Goal: Information Seeking & Learning: Learn about a topic

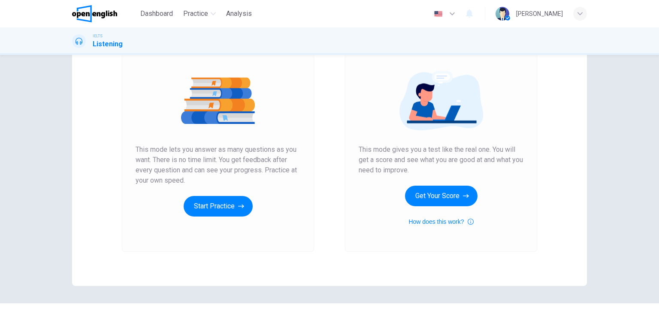
scroll to position [86, 0]
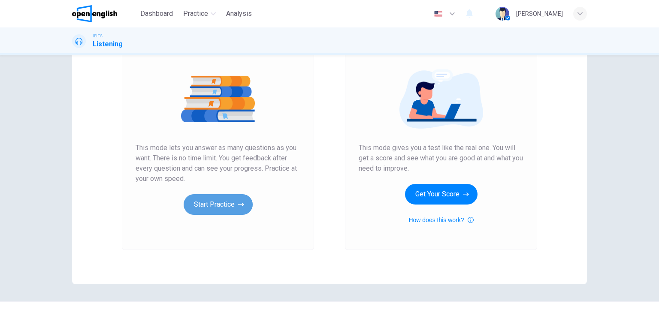
click at [232, 211] on button "Start Practice" at bounding box center [218, 204] width 69 height 21
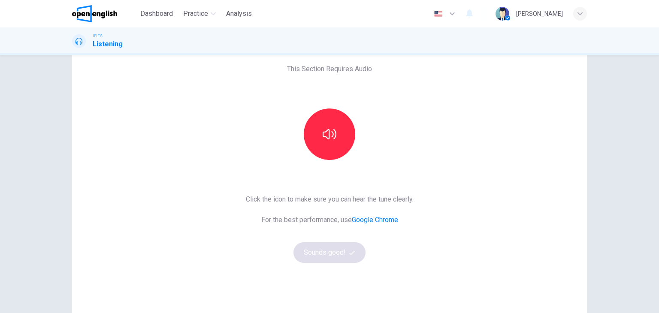
scroll to position [43, 0]
click at [317, 128] on button "button" at bounding box center [329, 133] width 51 height 51
click at [335, 258] on button "Sounds good!" at bounding box center [329, 252] width 72 height 21
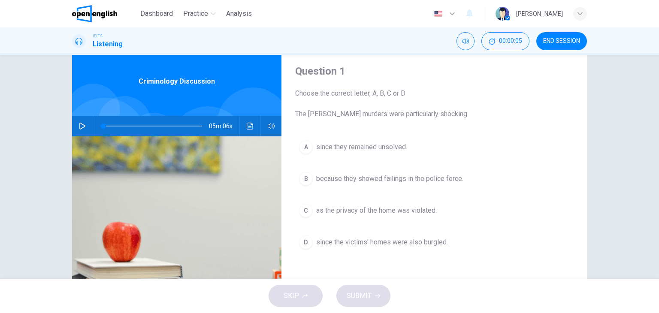
scroll to position [25, 0]
click at [75, 124] on button "button" at bounding box center [82, 125] width 14 height 21
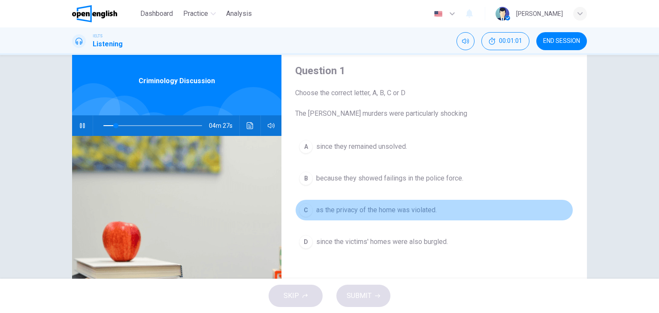
click at [303, 208] on div "C" at bounding box center [306, 210] width 14 height 14
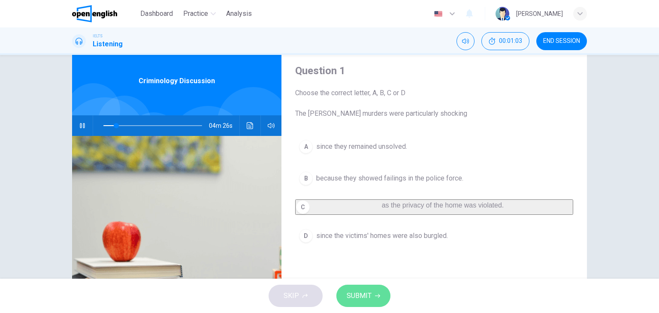
click at [359, 297] on span "SUBMIT" at bounding box center [359, 296] width 25 height 12
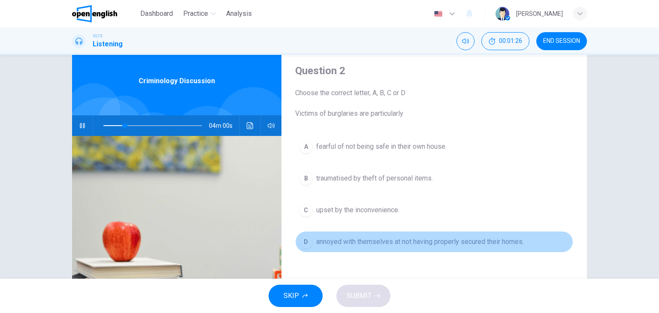
click at [307, 244] on div "D" at bounding box center [306, 242] width 14 height 14
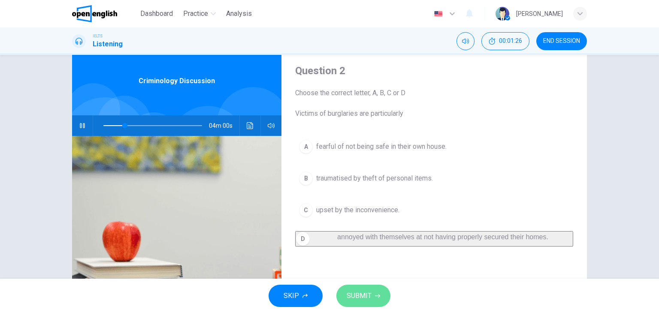
click at [367, 298] on span "SUBMIT" at bounding box center [359, 296] width 25 height 12
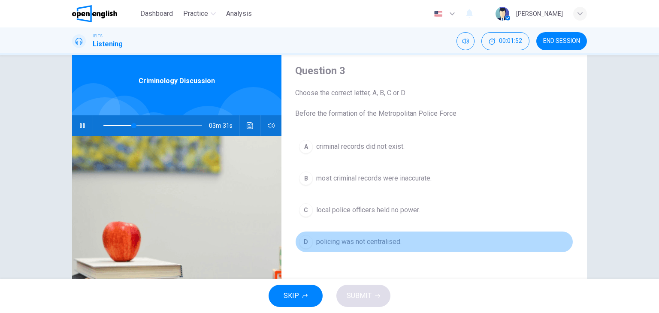
click at [302, 243] on div "D" at bounding box center [306, 242] width 14 height 14
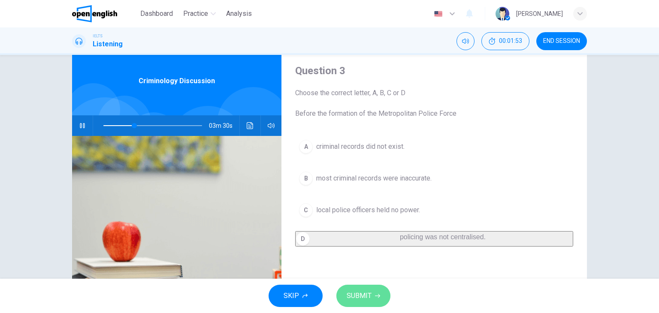
click at [349, 294] on span "SUBMIT" at bounding box center [359, 296] width 25 height 12
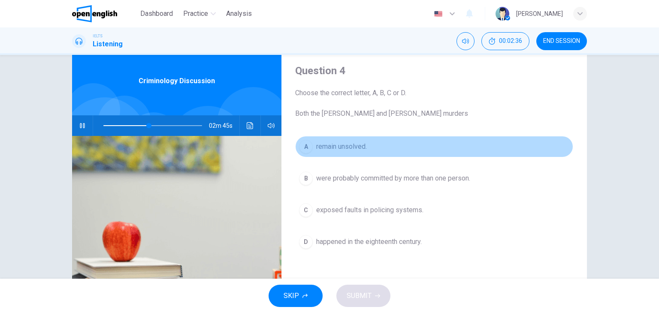
click at [316, 151] on span "remain unsolved." at bounding box center [341, 147] width 51 height 10
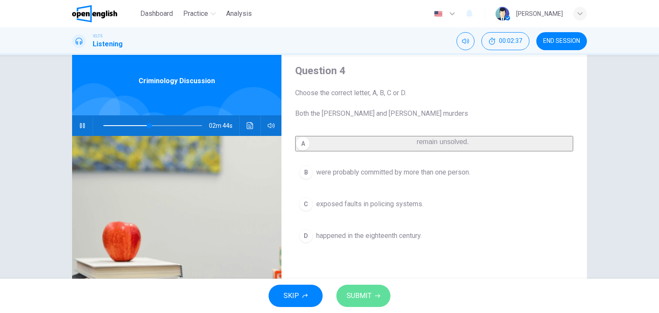
click at [354, 288] on button "SUBMIT" at bounding box center [363, 296] width 54 height 22
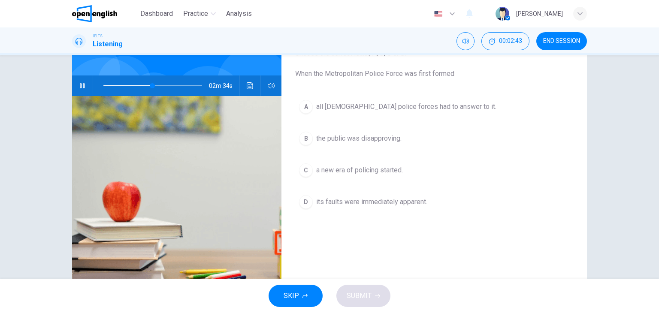
scroll to position [56, 0]
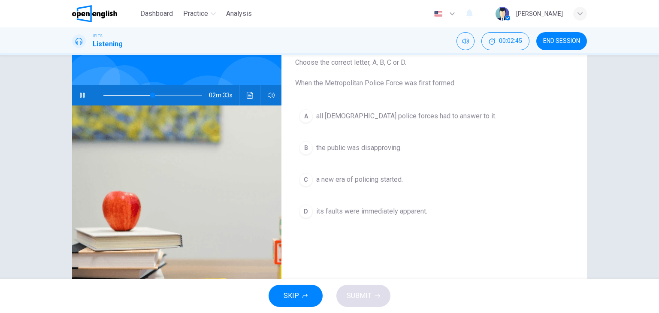
click at [252, 100] on div "02m 33s" at bounding box center [176, 95] width 209 height 21
click at [252, 100] on button "Click to see the audio transcription" at bounding box center [250, 95] width 14 height 21
drag, startPoint x: 431, startPoint y: 73, endPoint x: 441, endPoint y: 71, distance: 10.6
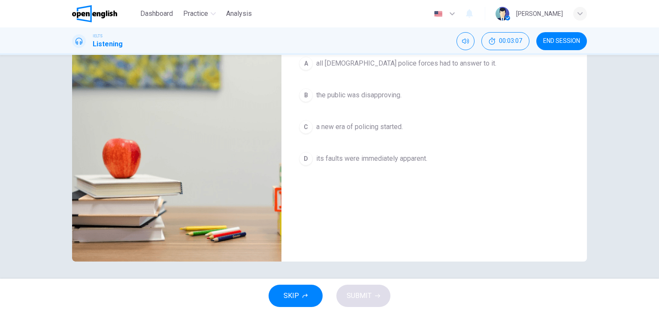
scroll to position [22, 0]
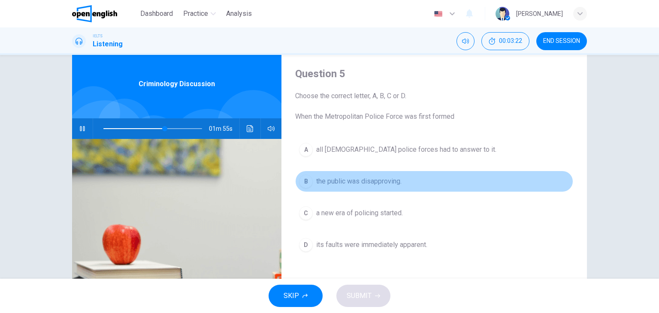
click at [355, 186] on button "B the public was disapproving." at bounding box center [434, 181] width 278 height 21
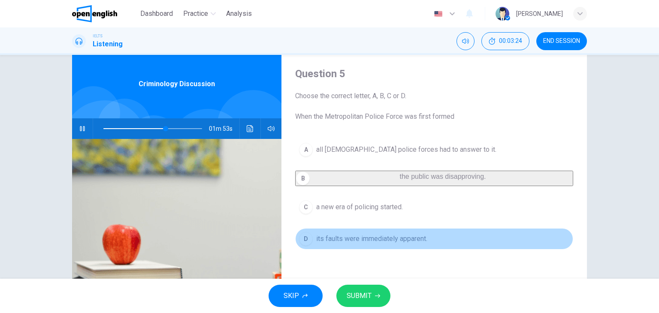
click at [346, 244] on span "its faults were immediately apparent." at bounding box center [371, 239] width 111 height 10
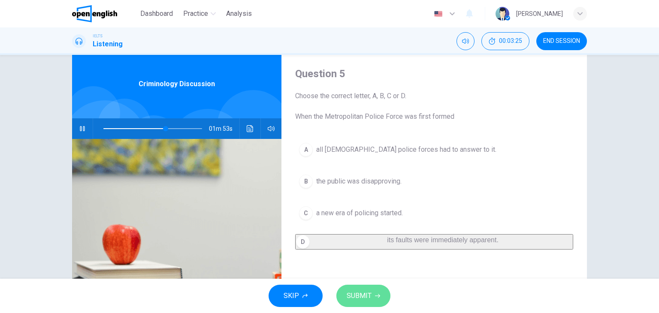
click at [353, 299] on span "SUBMIT" at bounding box center [359, 296] width 25 height 12
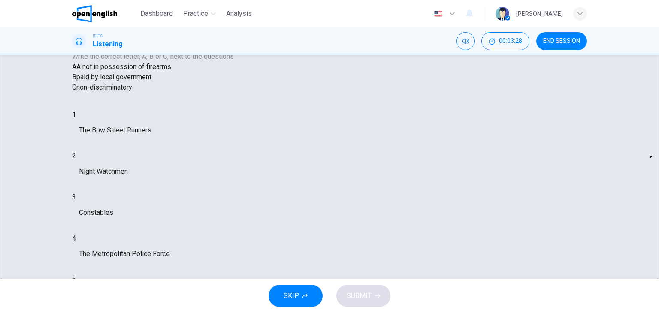
scroll to position [0, 0]
click at [377, 246] on div "1 ​ ​ The Bow Street Runners 2 ​ ​ Night Watchmen 3 ​ ​ Constables 4 ​ ​ The Me…" at bounding box center [224, 216] width 305 height 213
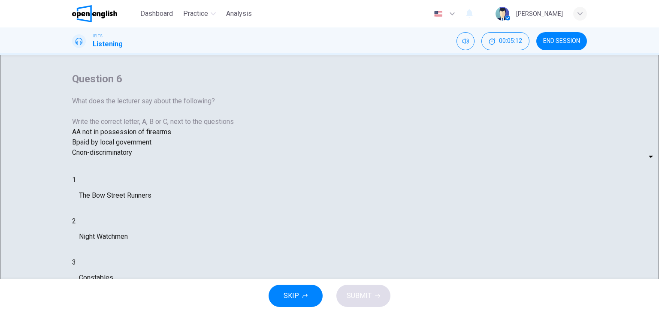
click at [311, 296] on button "SKIP" at bounding box center [296, 296] width 54 height 22
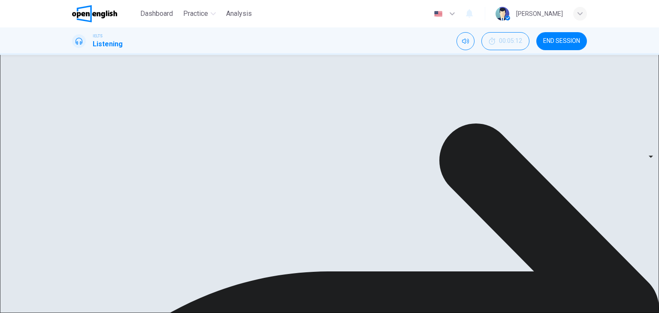
type input "*"
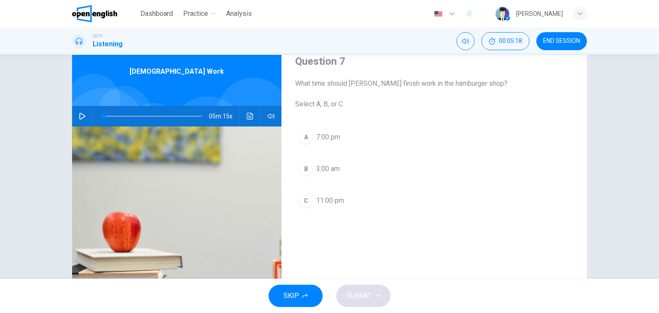
scroll to position [35, 0]
click at [86, 118] on button "button" at bounding box center [82, 116] width 14 height 21
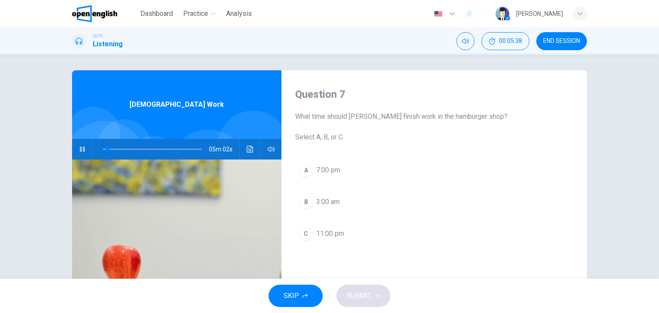
scroll to position [1, 0]
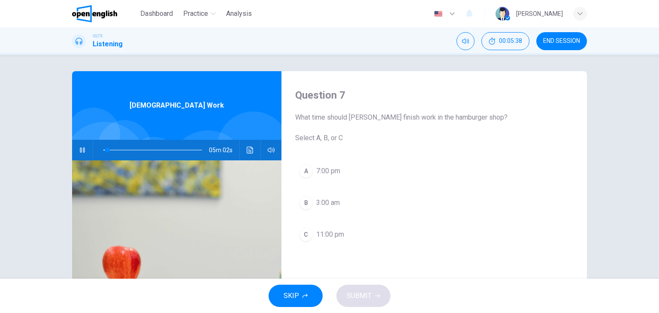
type input "*"
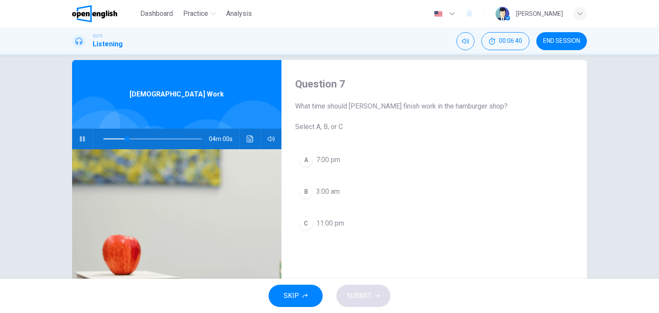
scroll to position [12, 0]
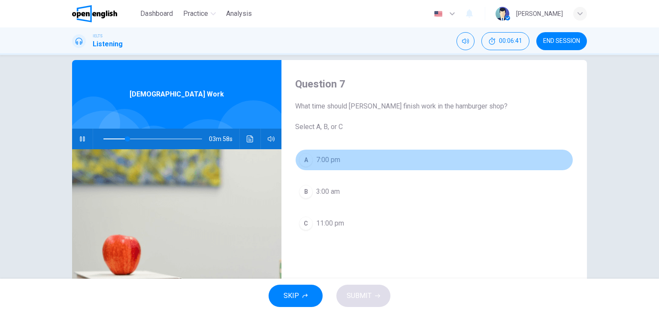
click at [410, 155] on button "A 7:00 pm" at bounding box center [434, 159] width 278 height 21
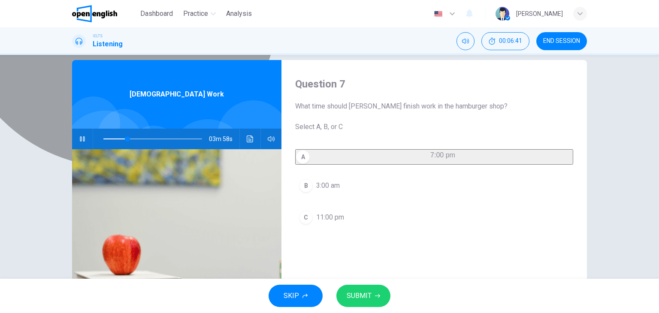
click at [410, 155] on button "A 7:00 pm" at bounding box center [434, 156] width 278 height 15
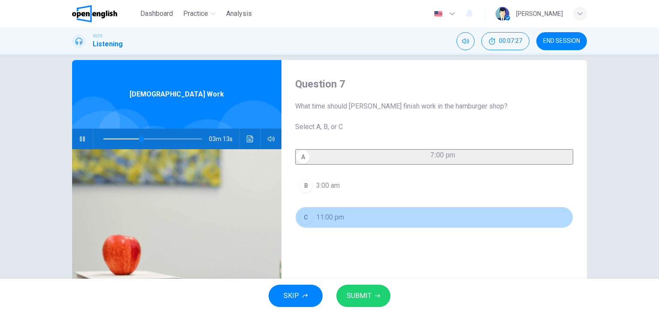
click at [365, 221] on button "C 11:00 pm" at bounding box center [434, 217] width 278 height 21
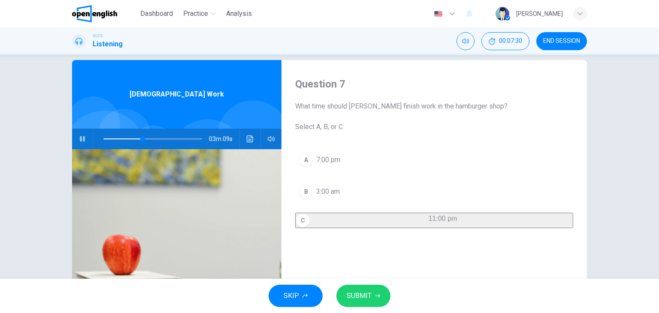
click at [371, 294] on button "SUBMIT" at bounding box center [363, 296] width 54 height 22
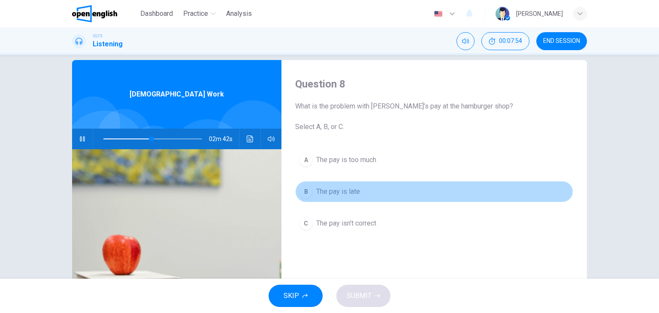
click at [321, 196] on span "The pay is late" at bounding box center [338, 192] width 44 height 10
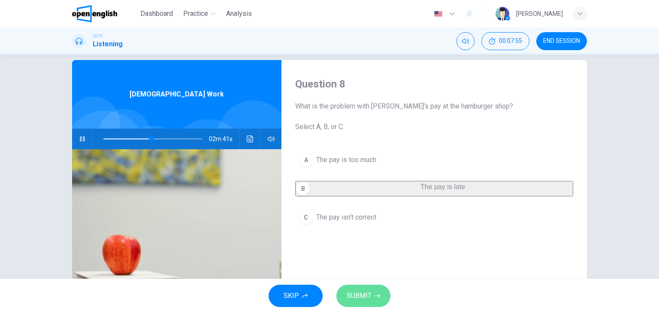
click at [363, 300] on span "SUBMIT" at bounding box center [359, 296] width 25 height 12
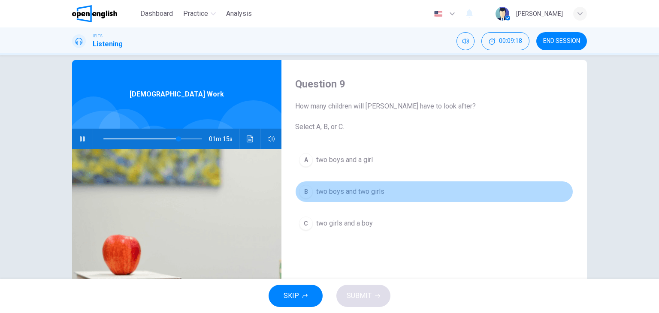
click at [299, 193] on div "B" at bounding box center [306, 192] width 14 height 14
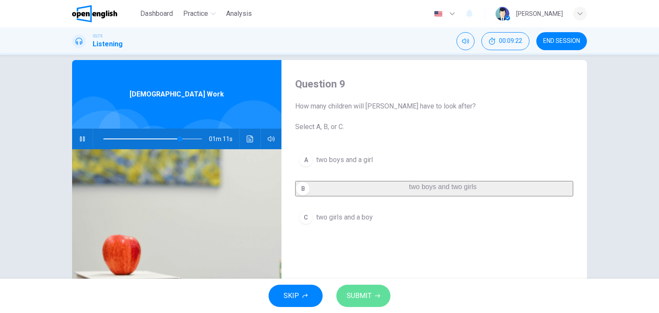
click at [360, 294] on span "SUBMIT" at bounding box center [359, 296] width 25 height 12
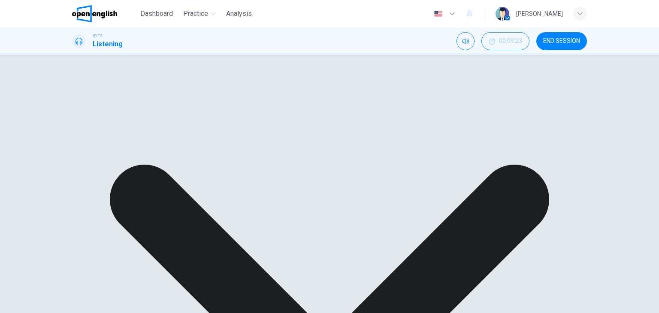
type input "**"
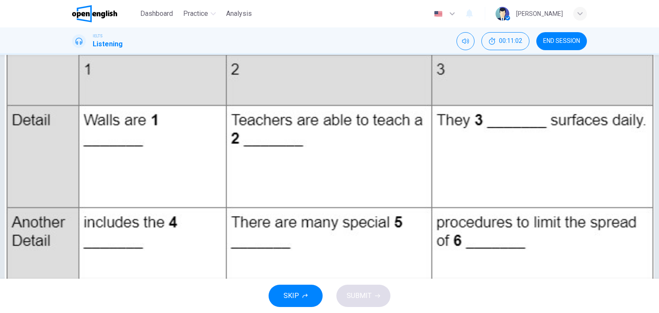
scroll to position [84, 0]
click at [559, 38] on span "END SESSION" at bounding box center [561, 41] width 37 height 7
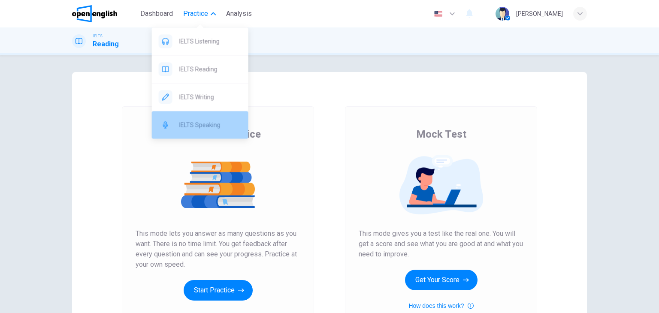
click at [190, 125] on span "IELTS Speaking" at bounding box center [210, 125] width 62 height 10
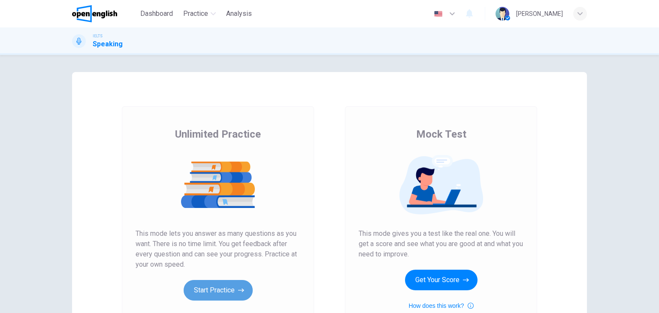
click at [201, 282] on button "Start Practice" at bounding box center [218, 290] width 69 height 21
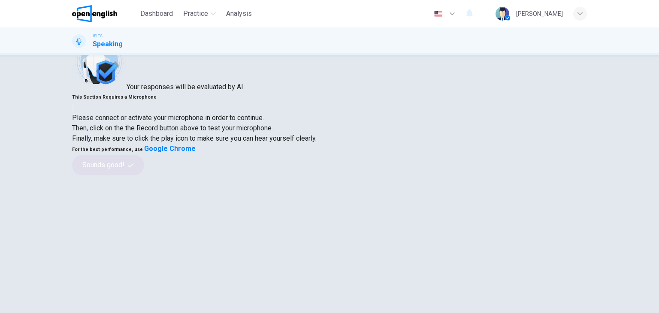
scroll to position [38, 0]
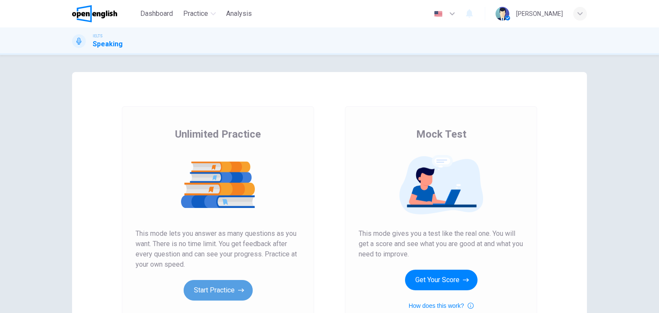
click at [204, 286] on button "Start Practice" at bounding box center [218, 290] width 69 height 21
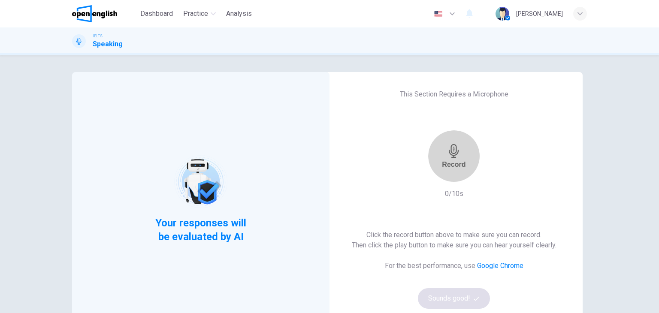
click at [443, 154] on div "Record" at bounding box center [454, 156] width 24 height 24
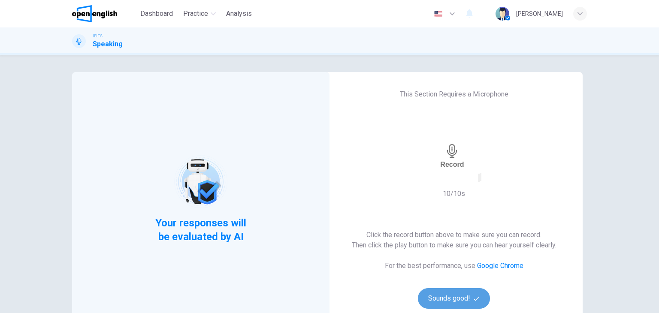
click at [430, 302] on button "Sounds good!" at bounding box center [454, 298] width 72 height 21
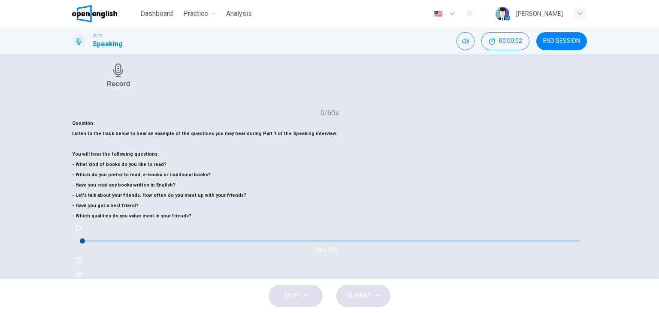
scroll to position [67, 0]
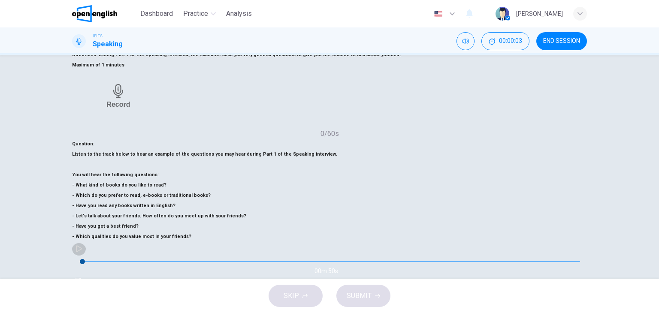
click at [82, 252] on icon "button" at bounding box center [79, 248] width 6 height 7
click at [82, 252] on icon "button" at bounding box center [78, 248] width 7 height 7
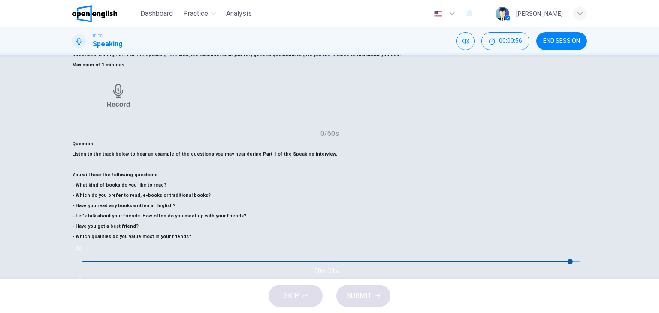
type input "*"
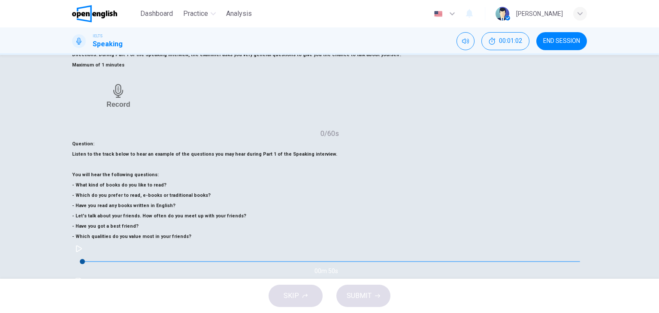
click at [360, 302] on span "SUBMIT" at bounding box center [359, 296] width 25 height 12
